Goal: Transaction & Acquisition: Purchase product/service

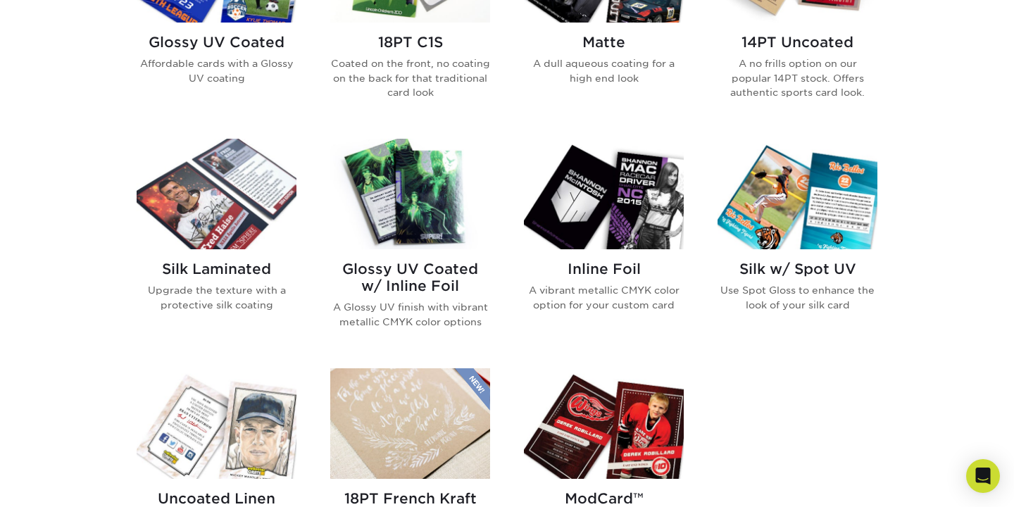
scroll to position [804, 0]
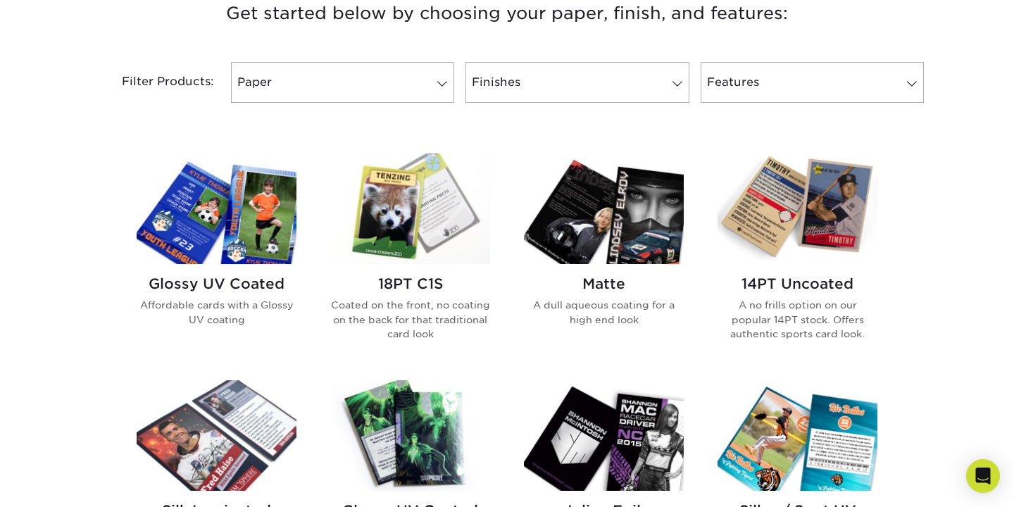
scroll to position [559, 0]
click at [273, 223] on img at bounding box center [217, 209] width 160 height 111
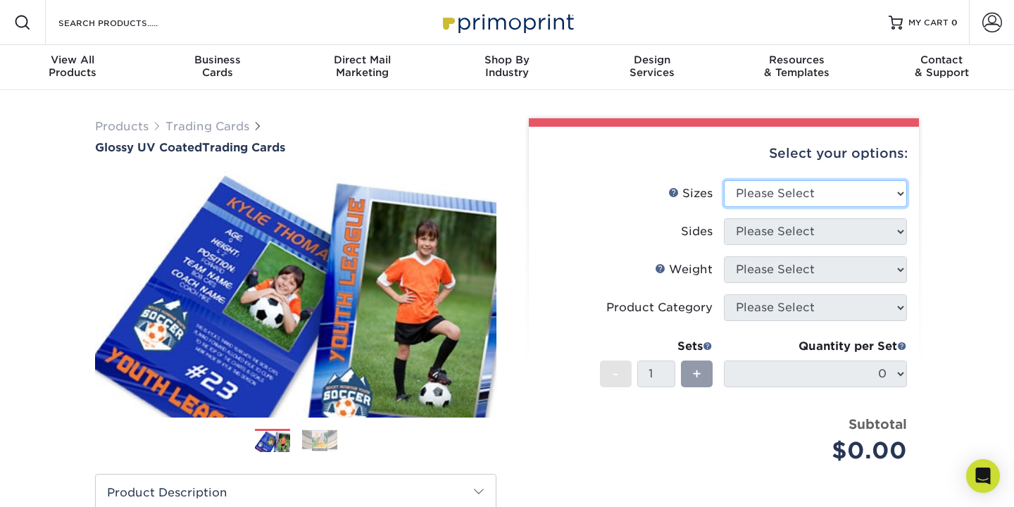
select select "2.50x3.50"
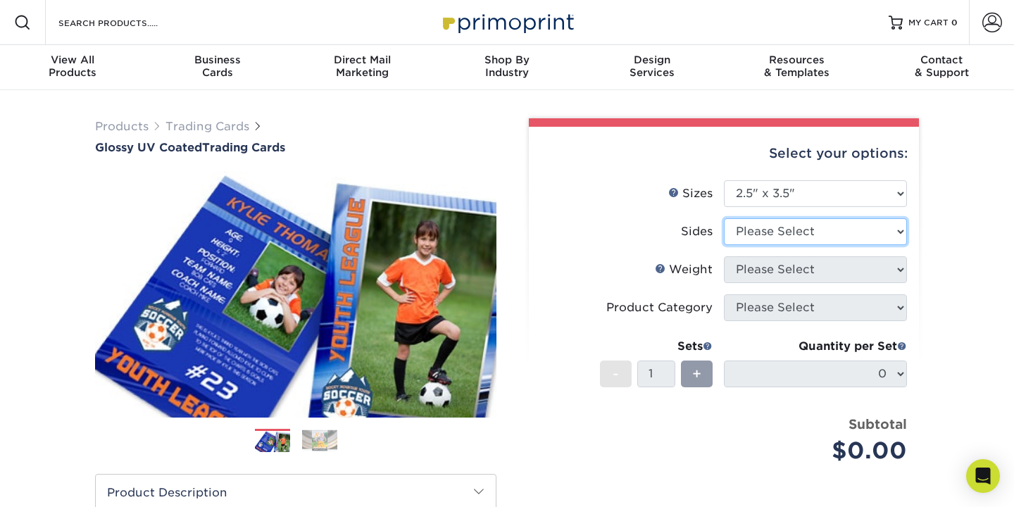
select select "13abbda7-1d64-4f25-8bb2-c179b224825d"
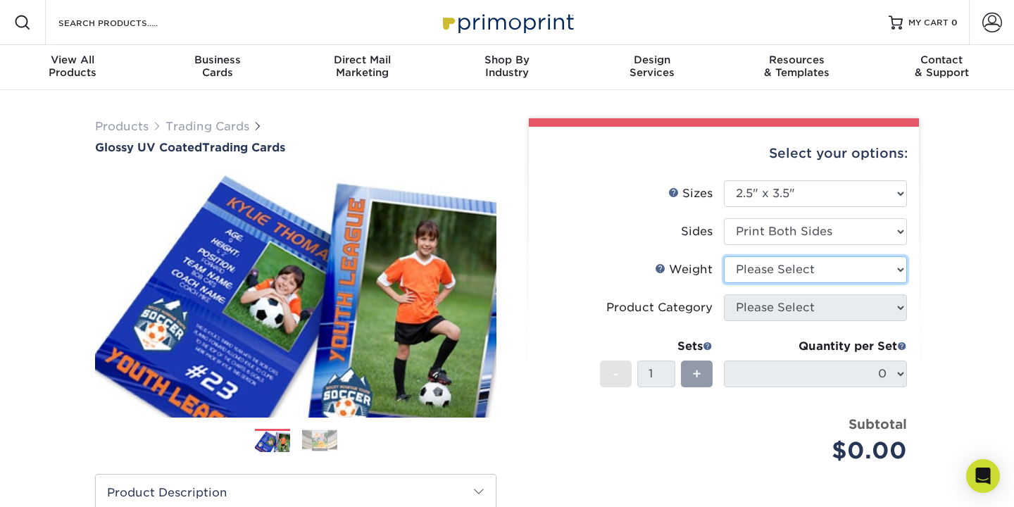
select select "16PT"
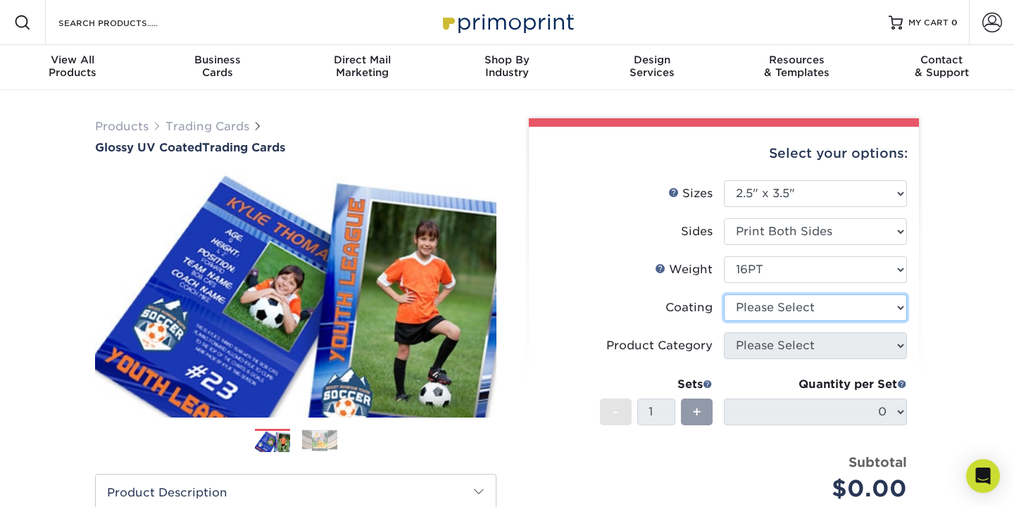
select select "ae367451-b2b8-45df-a344-0f05b6a12993"
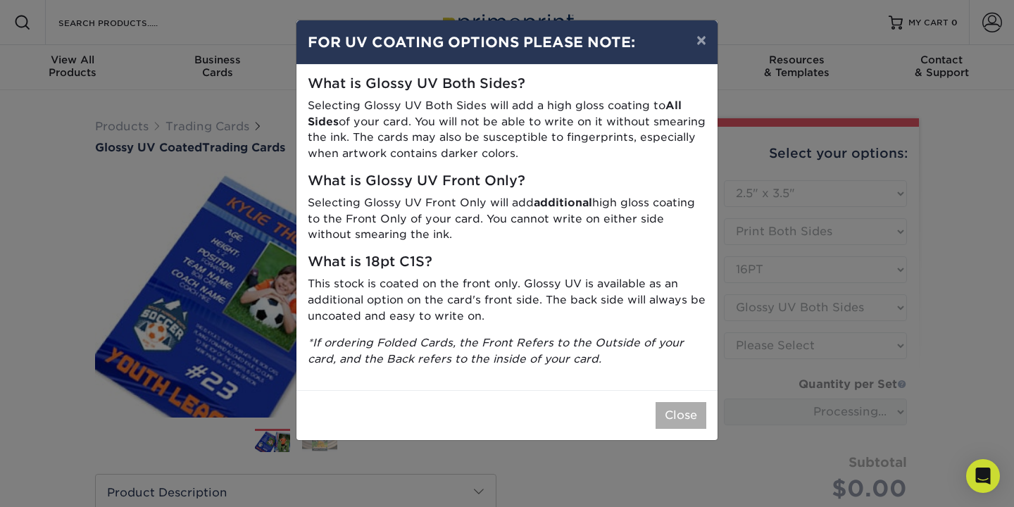
click at [674, 402] on button "Close" at bounding box center [681, 415] width 51 height 27
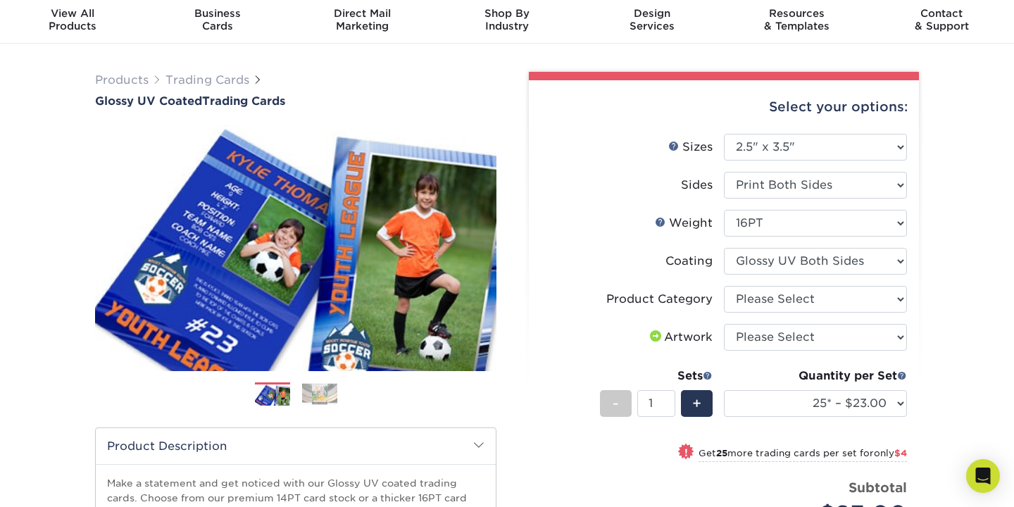
scroll to position [47, 0]
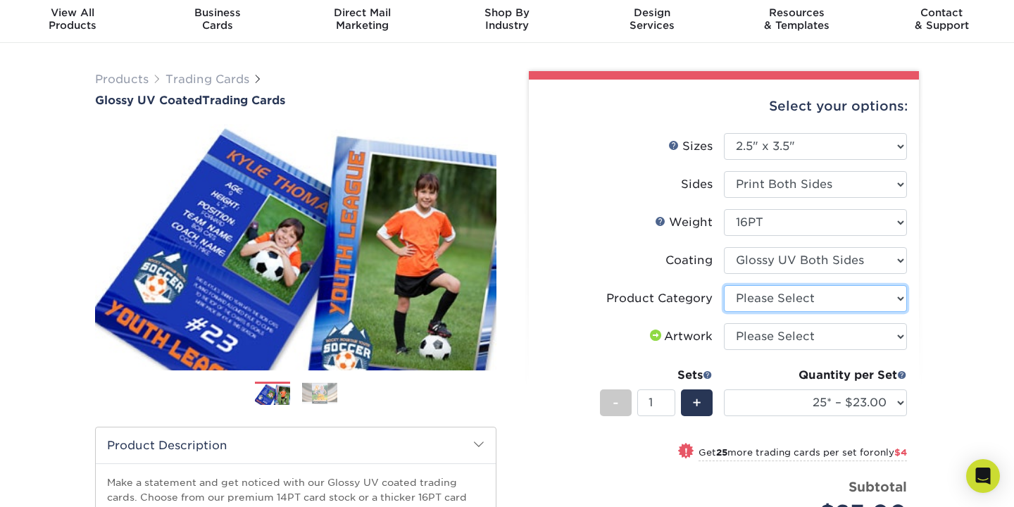
select select "c2f9bce9-36c2-409d-b101-c29d9d031e18"
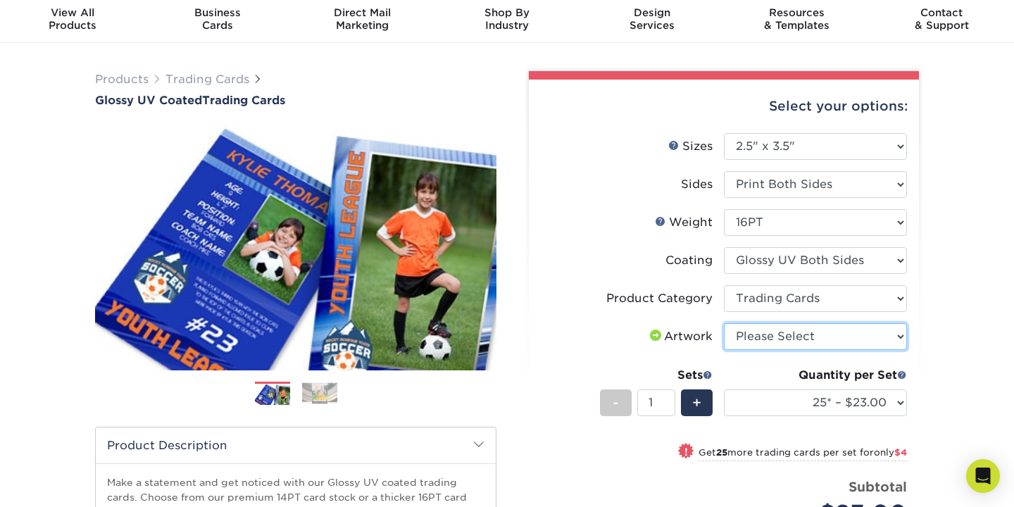
select select "upload"
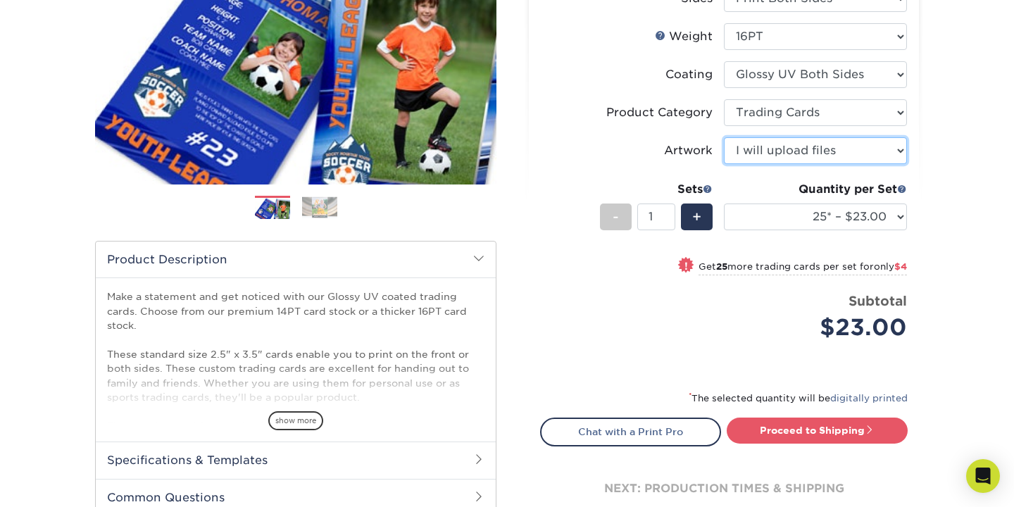
scroll to position [251, 0]
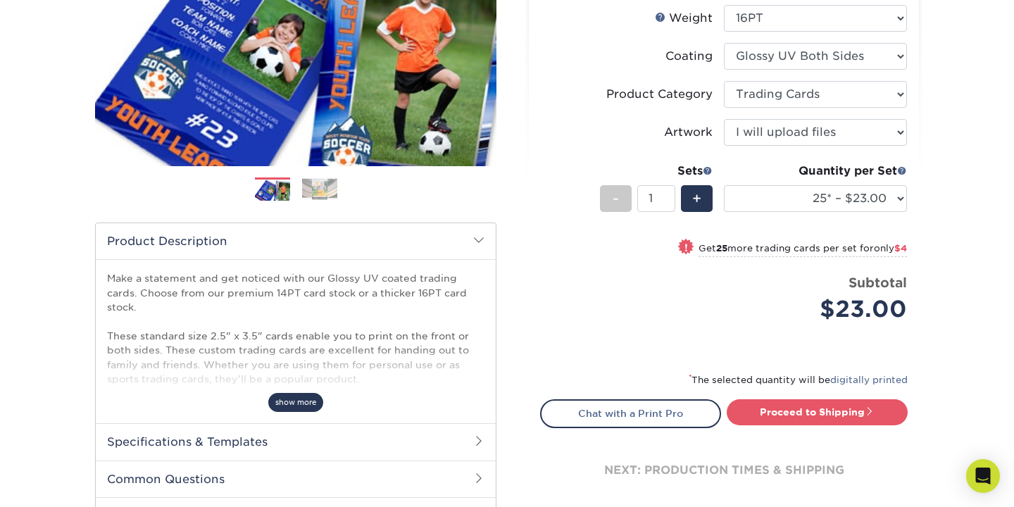
click at [293, 403] on span "show more" at bounding box center [295, 402] width 55 height 19
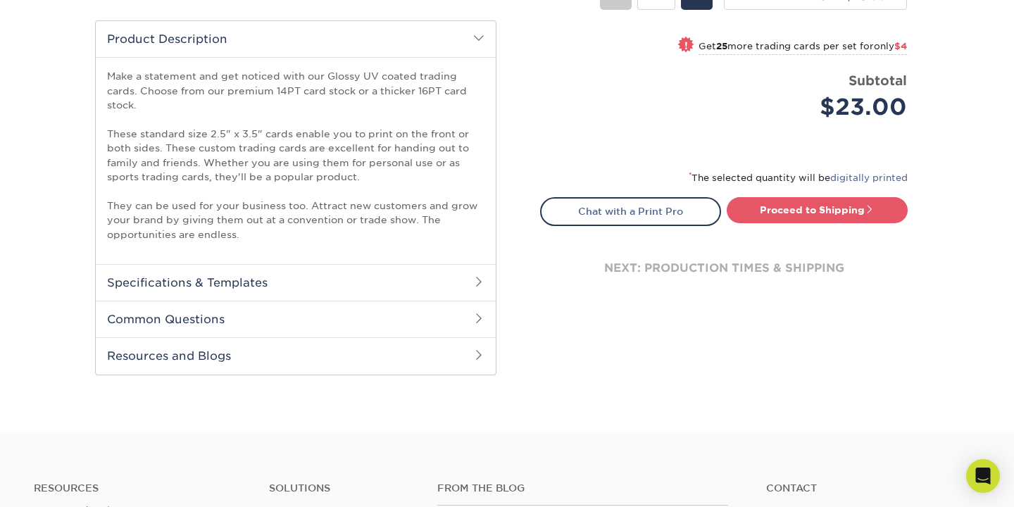
scroll to position [463, 0]
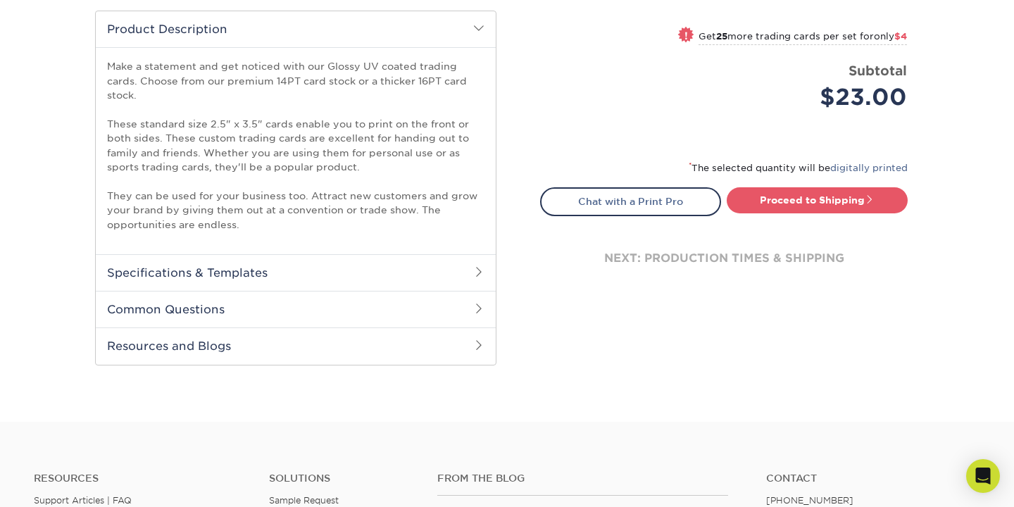
click at [312, 275] on h2 "Specifications & Templates" at bounding box center [296, 272] width 400 height 37
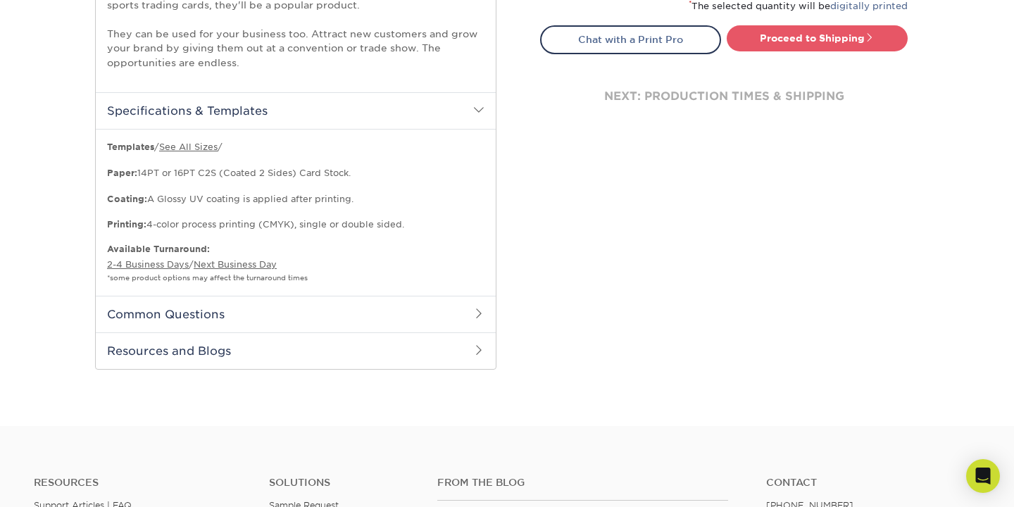
scroll to position [628, 0]
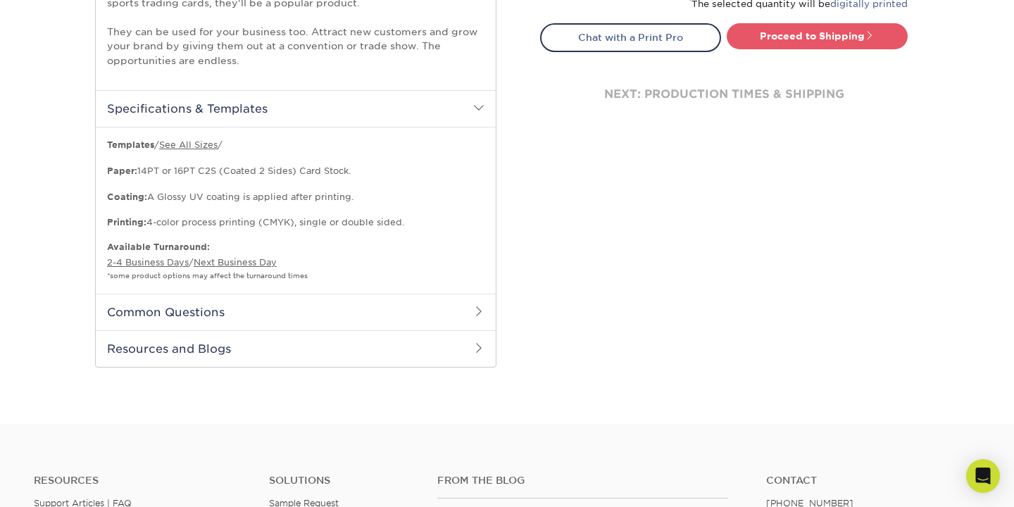
click at [303, 304] on h2 "Common Questions" at bounding box center [296, 312] width 400 height 37
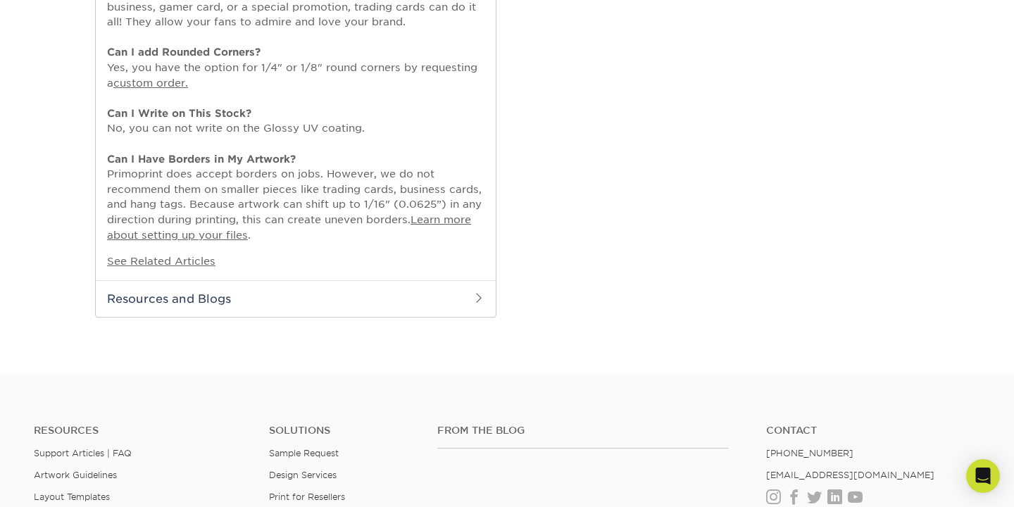
scroll to position [1064, 0]
click at [302, 285] on h2 "Resources and Blogs" at bounding box center [296, 297] width 400 height 37
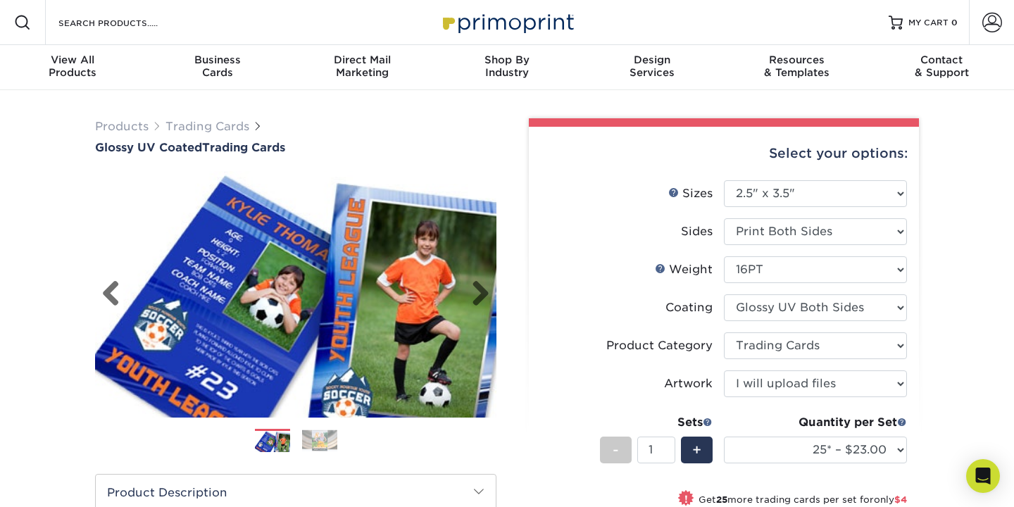
scroll to position [-1, 0]
click at [301, 318] on img at bounding box center [295, 295] width 401 height 278
click at [466, 298] on link "Next" at bounding box center [475, 294] width 28 height 28
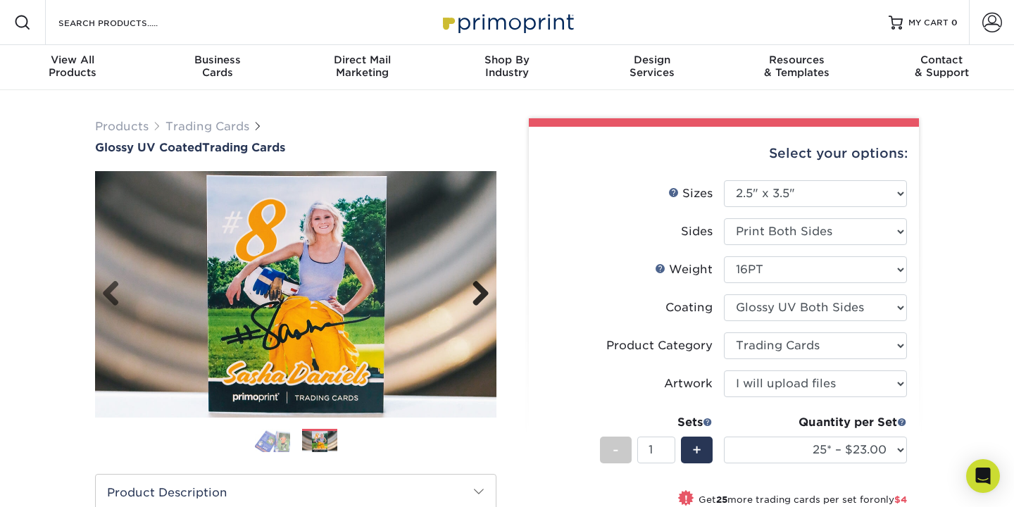
click at [468, 298] on link "Next" at bounding box center [475, 294] width 28 height 28
